Goal: Task Accomplishment & Management: Manage account settings

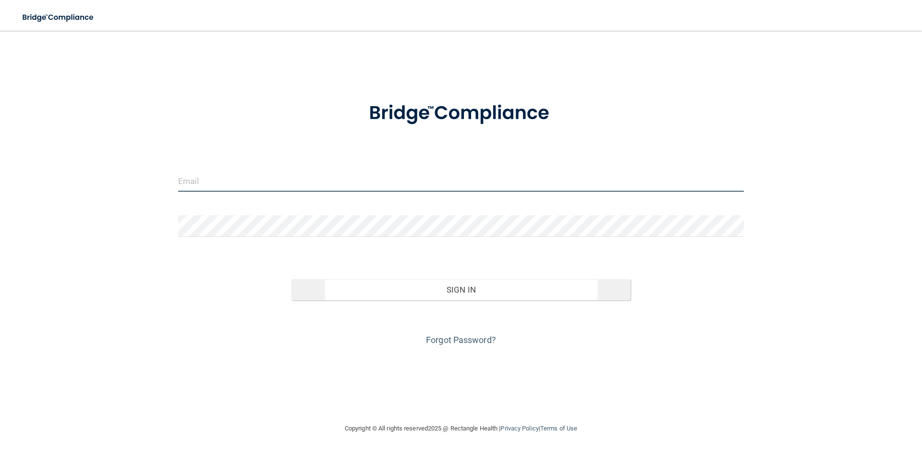
type input "[EMAIL_ADDRESS][DOMAIN_NAME]"
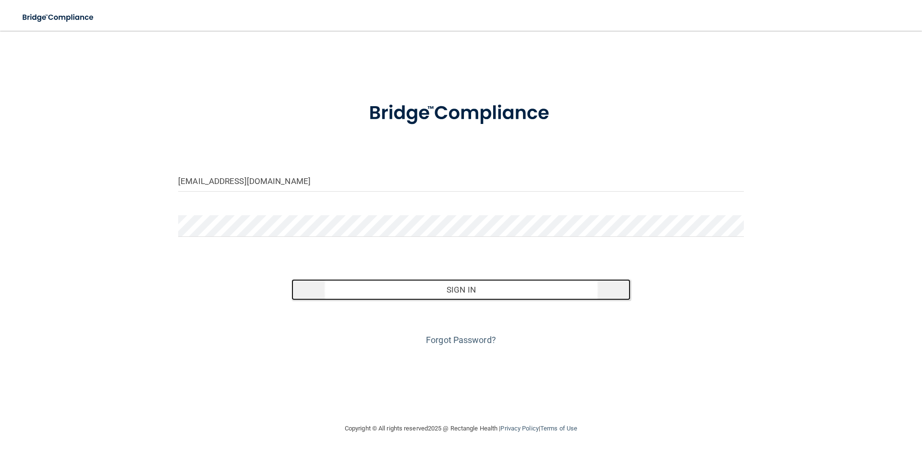
click at [424, 289] on button "Sign In" at bounding box center [462, 289] width 340 height 21
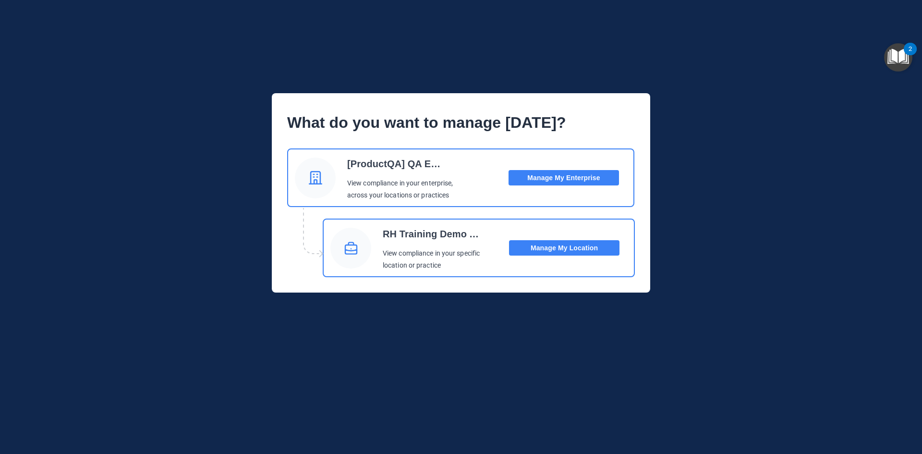
click at [554, 249] on button "Manage My Location" at bounding box center [564, 247] width 110 height 15
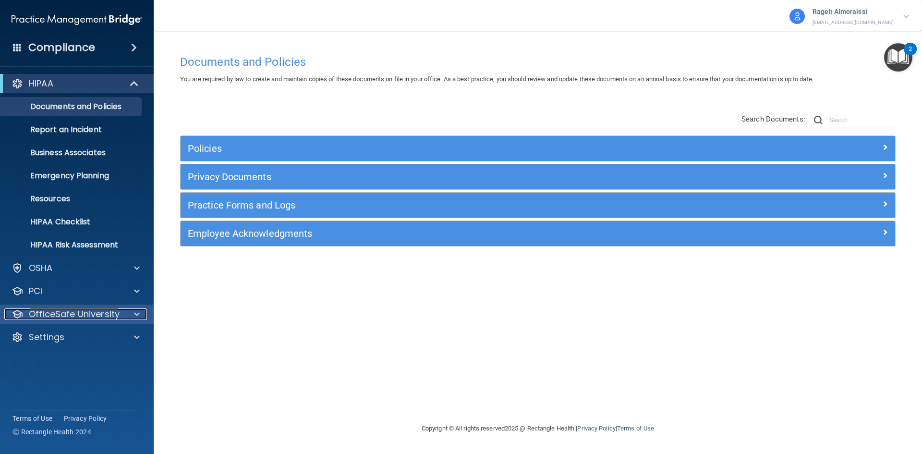
click at [81, 317] on p "OfficeSafe University" at bounding box center [74, 314] width 91 height 12
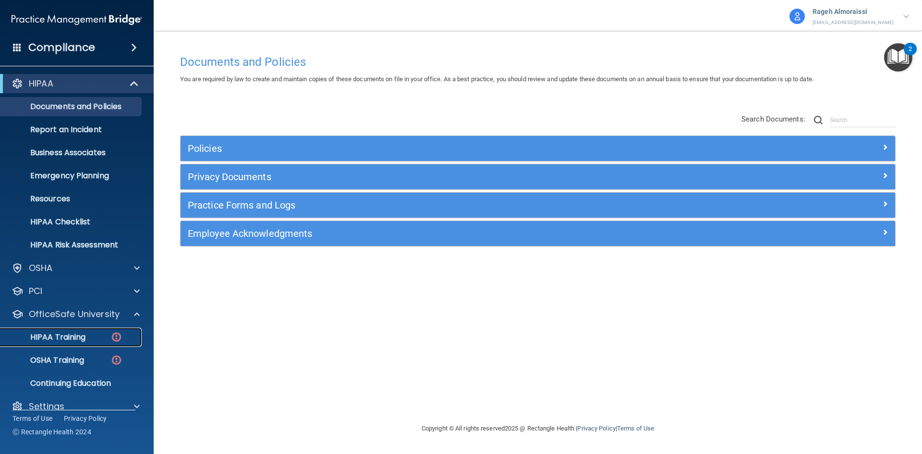
click at [72, 340] on p "HIPAA Training" at bounding box center [45, 337] width 79 height 10
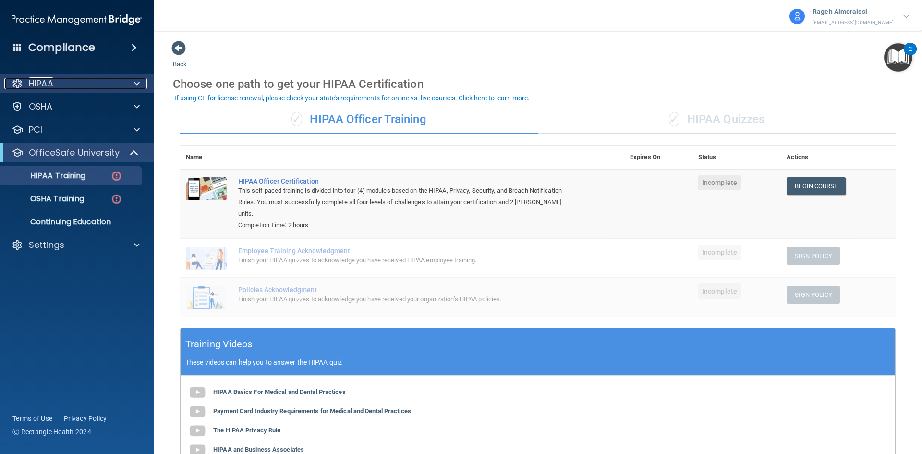
click at [144, 85] on div at bounding box center [135, 84] width 24 height 12
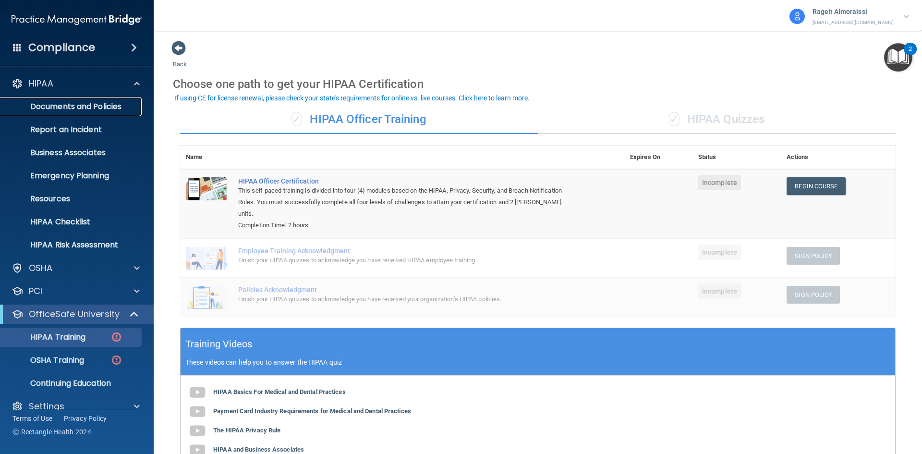
click at [108, 110] on p "Documents and Policies" at bounding box center [71, 107] width 131 height 10
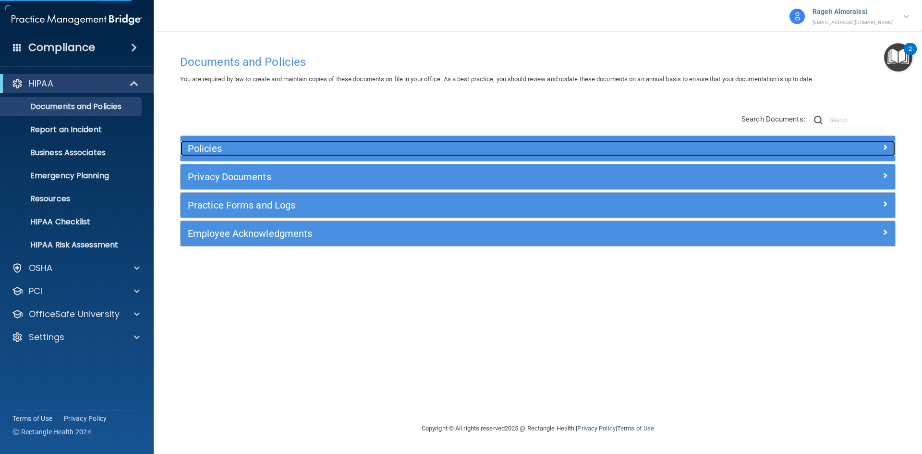
click at [250, 147] on h5 "Policies" at bounding box center [449, 148] width 522 height 11
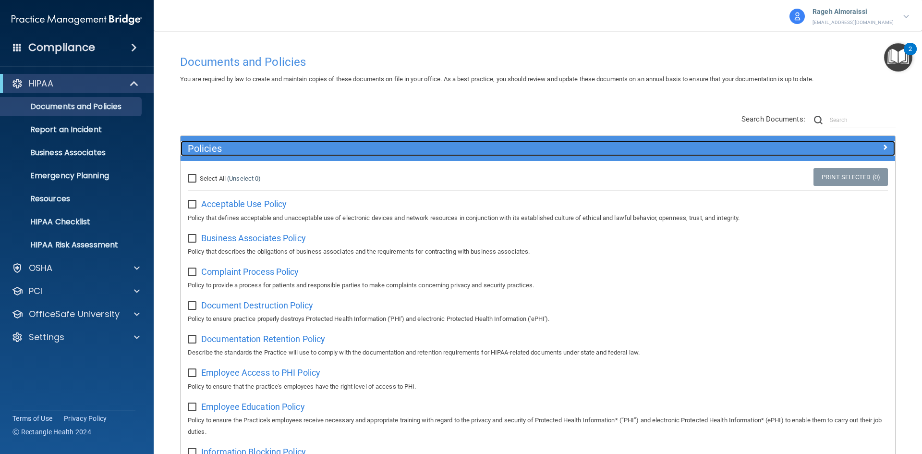
click at [250, 147] on h5 "Policies" at bounding box center [449, 148] width 522 height 11
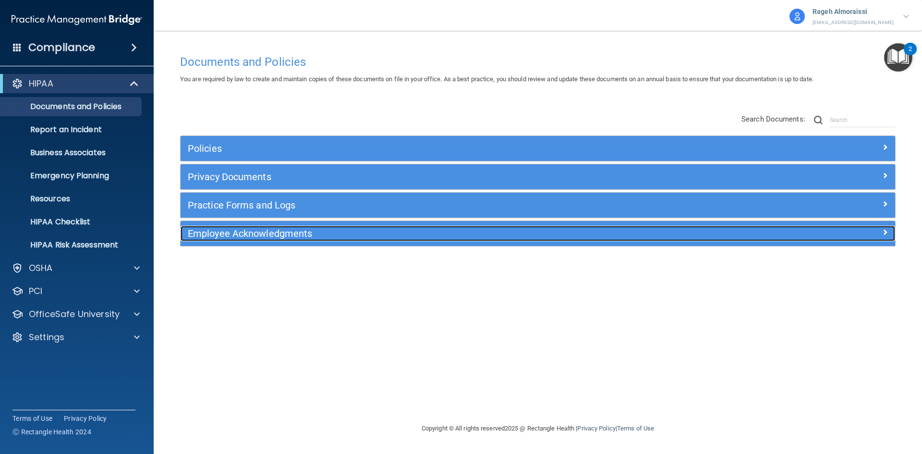
click at [284, 234] on h5 "Employee Acknowledgments" at bounding box center [449, 233] width 522 height 11
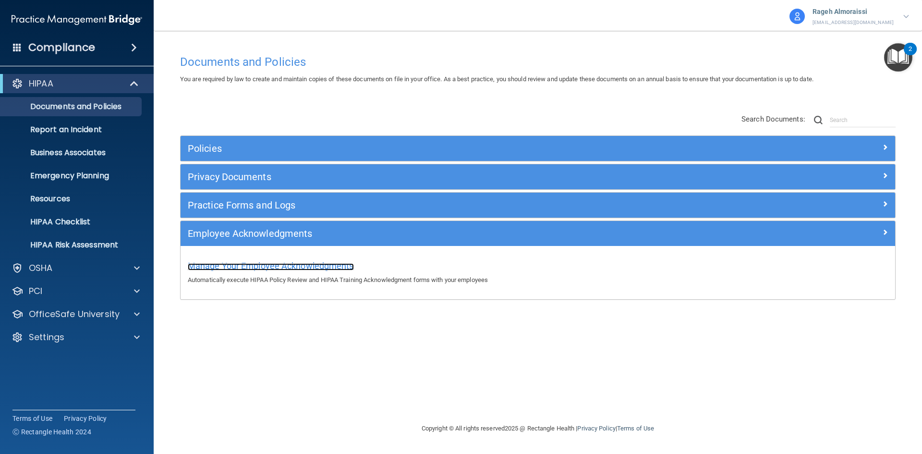
click at [291, 269] on span "Manage Your Employee Acknowledgments" at bounding box center [271, 266] width 166 height 10
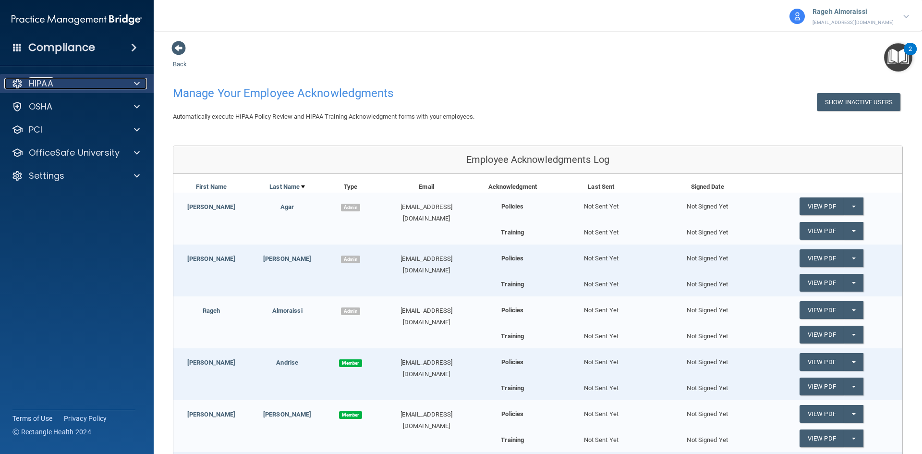
click at [142, 81] on div at bounding box center [135, 84] width 24 height 12
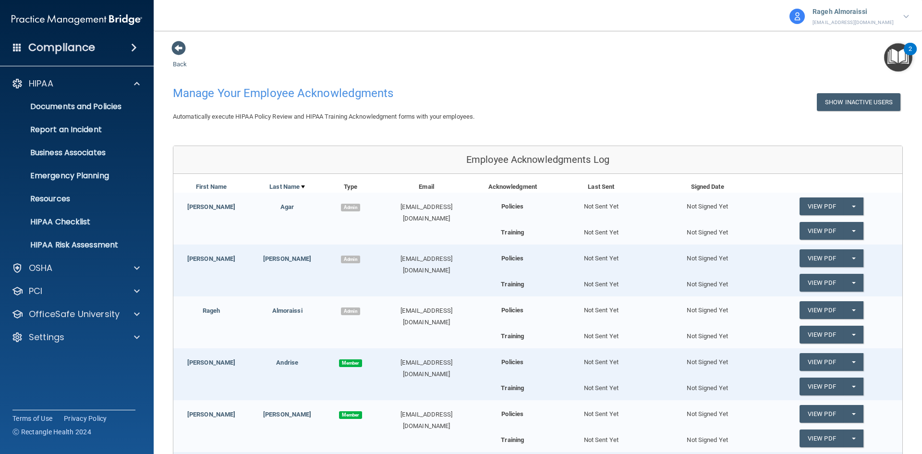
click at [105, 47] on div "Compliance" at bounding box center [77, 47] width 154 height 21
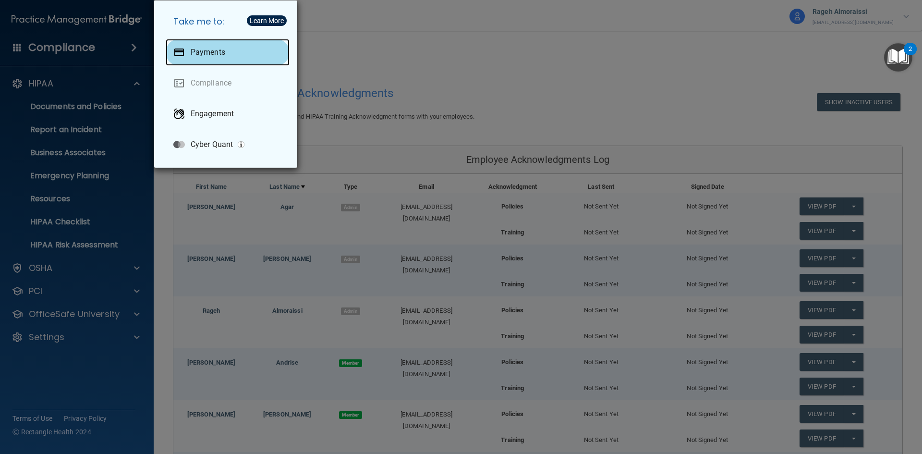
click at [184, 49] on div at bounding box center [179, 53] width 12 height 12
